Goal: Find specific page/section

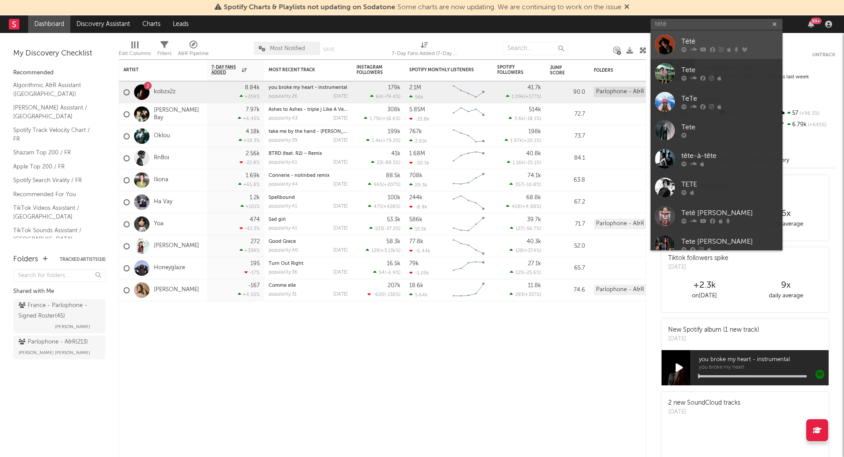
type input "tété"
click at [723, 43] on div "Tété" at bounding box center [730, 42] width 97 height 11
